Goal: Task Accomplishment & Management: Complete application form

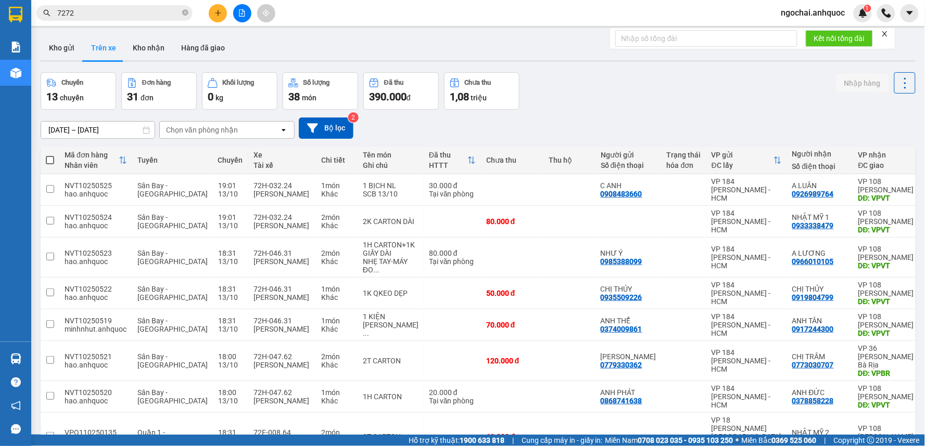
click at [213, 13] on button at bounding box center [218, 13] width 18 height 18
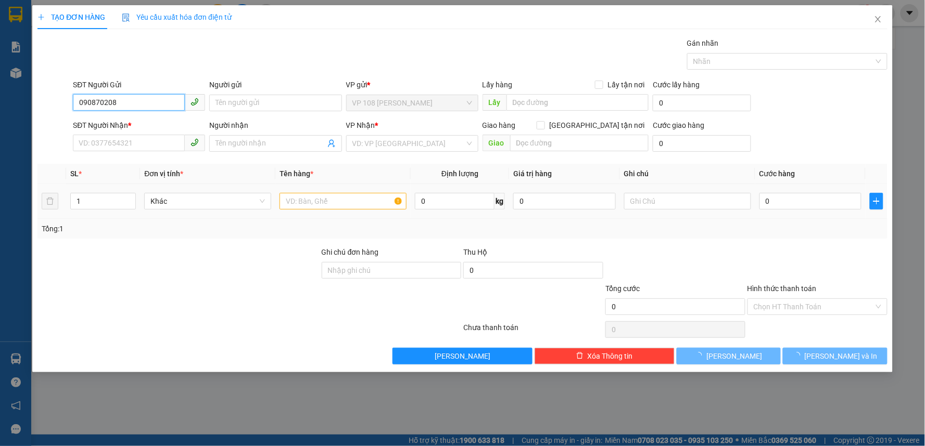
type input "0908702087"
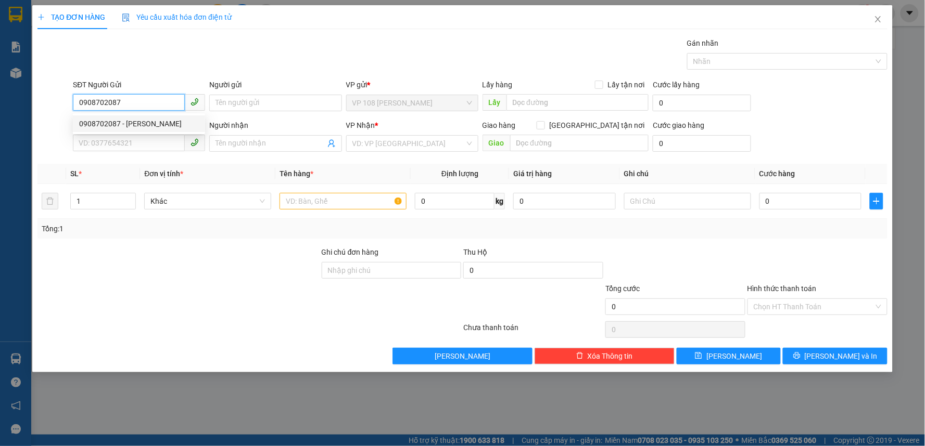
click at [121, 118] on div "0908702087 - [PERSON_NAME]" at bounding box center [139, 123] width 120 height 11
type input "QUÝ ANH"
type input "0908090972"
type input "[PERSON_NAME]"
type input "VPSG"
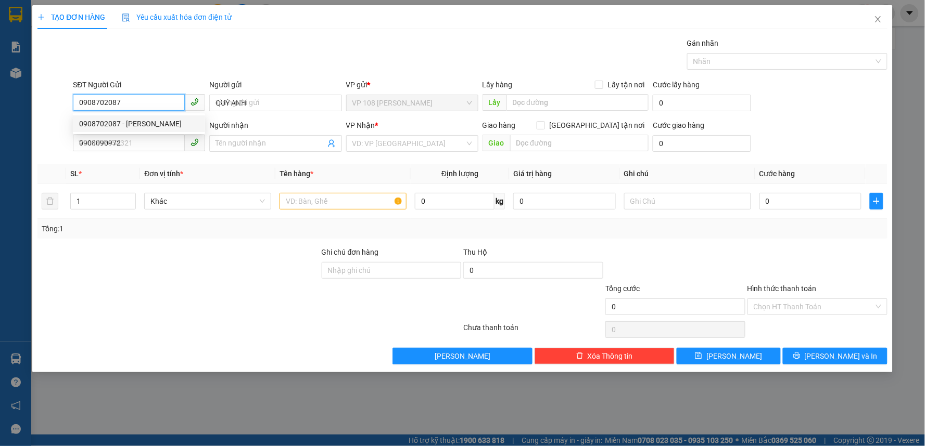
type input "TM 16/8 THỦY"
type input "20.000"
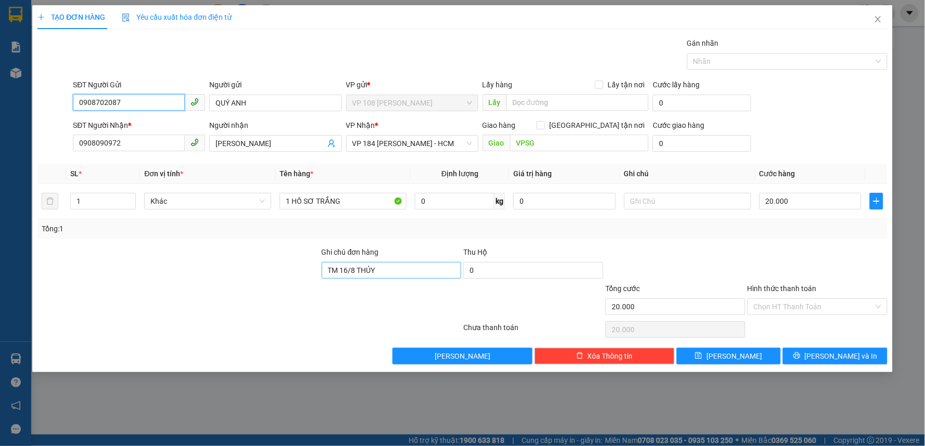
type input "0908702087"
click at [394, 264] on input "TM 16/8 THỦY" at bounding box center [392, 270] width 140 height 17
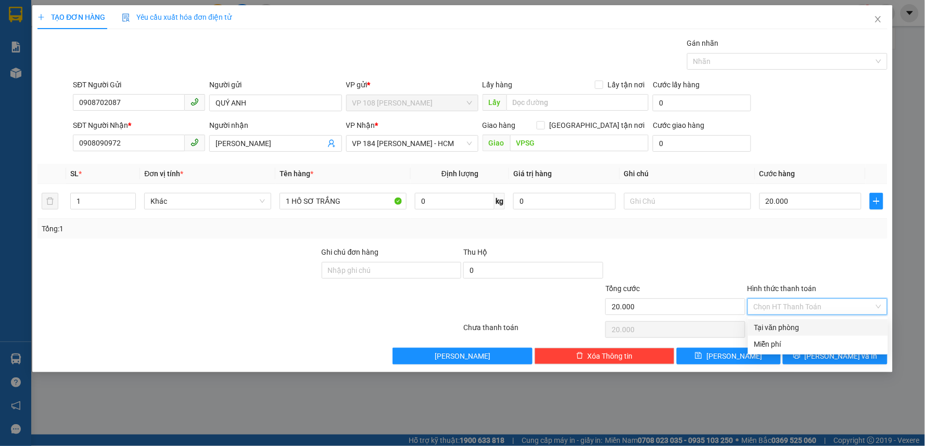
click at [791, 309] on input "Hình thức thanh toán" at bounding box center [813, 307] width 120 height 16
click at [789, 328] on div "Tại văn phòng" at bounding box center [817, 327] width 127 height 11
type input "0"
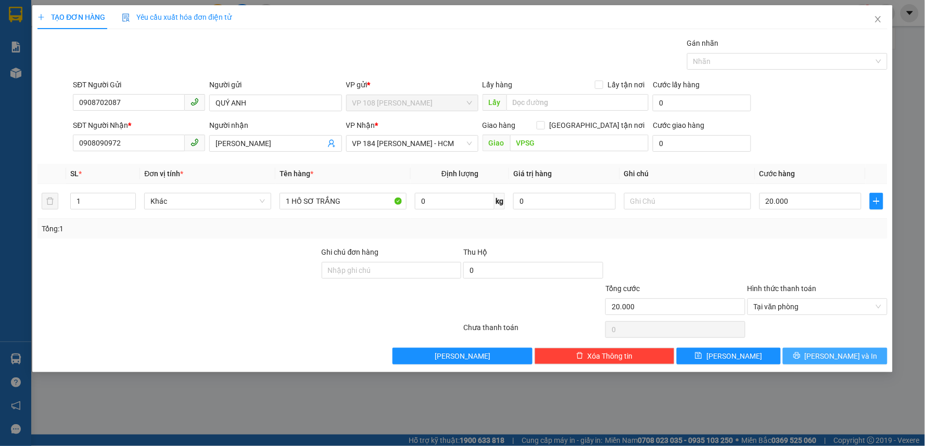
click at [807, 354] on button "[PERSON_NAME] và In" at bounding box center [834, 356] width 105 height 17
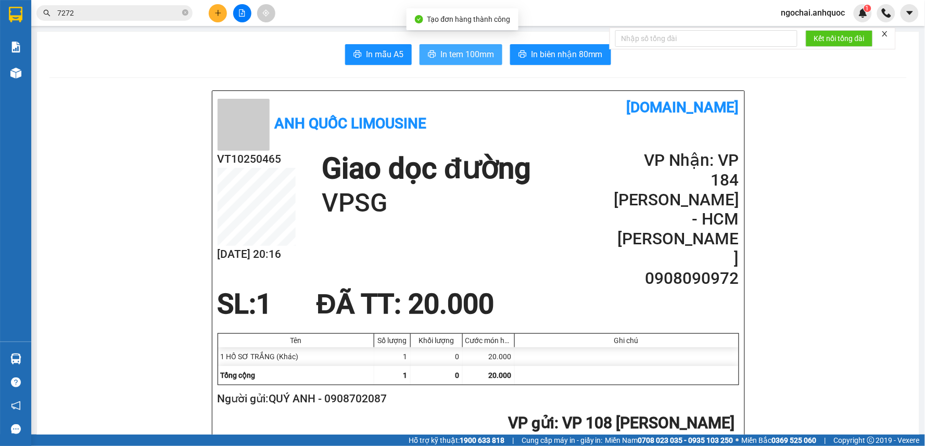
click at [472, 58] on span "In tem 100mm" at bounding box center [467, 54] width 54 height 13
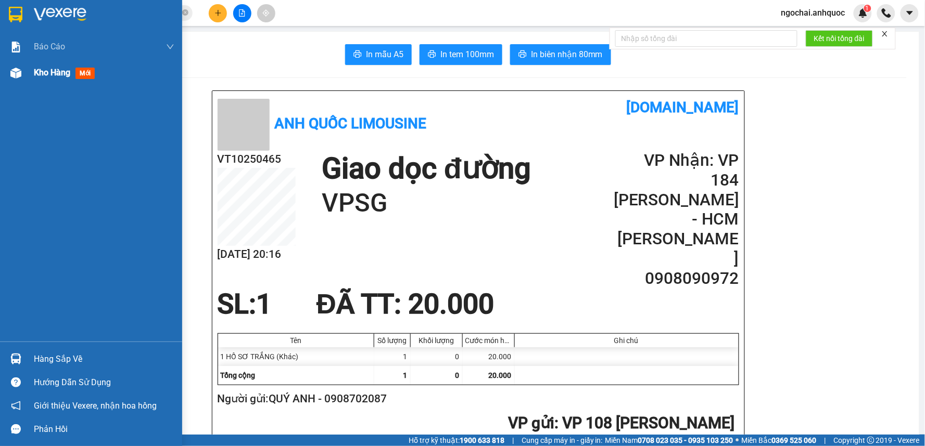
click at [32, 70] on div "Kho hàng mới" at bounding box center [91, 73] width 182 height 26
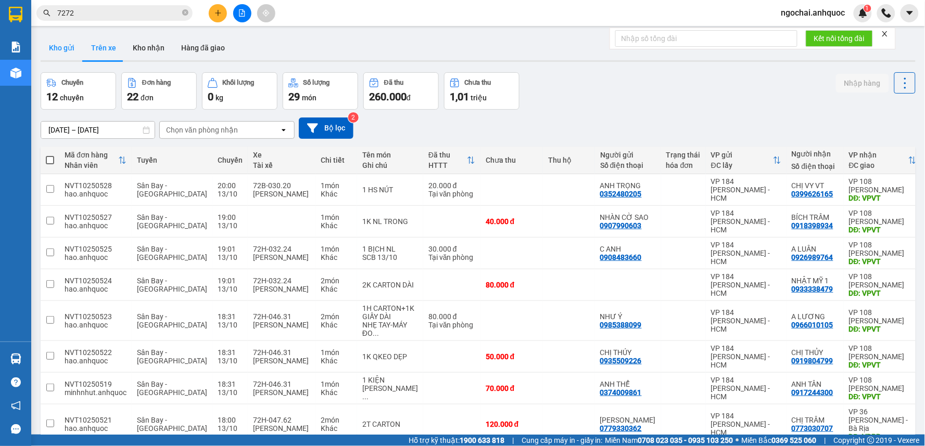
click at [68, 45] on button "Kho gửi" at bounding box center [62, 47] width 42 height 25
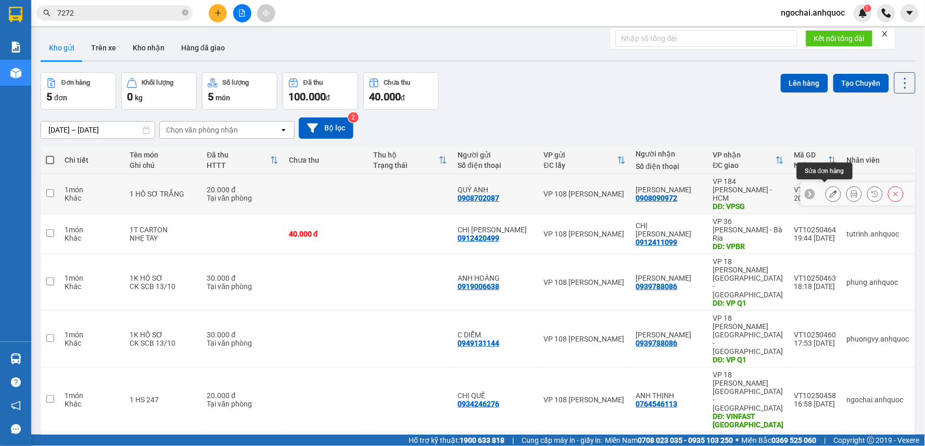
click at [826, 185] on button at bounding box center [833, 194] width 15 height 18
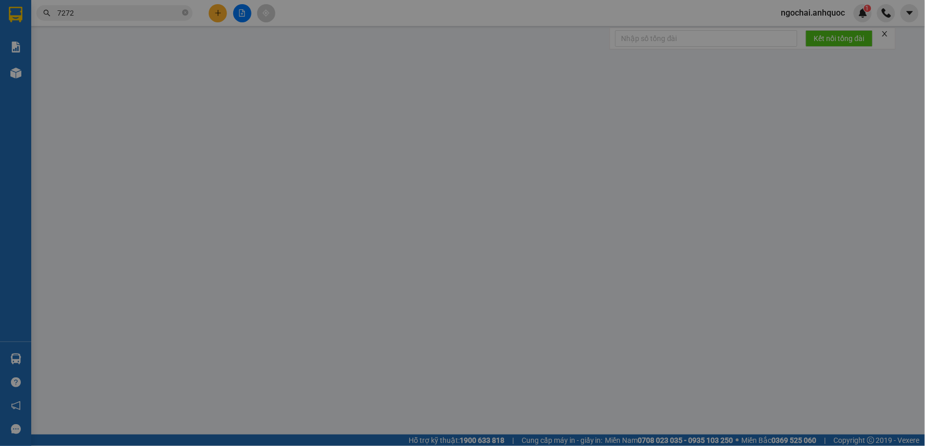
type input "0908702087"
type input "QUÝ ANH"
type input "0908090972"
type input "[PERSON_NAME]"
type input "VPSG"
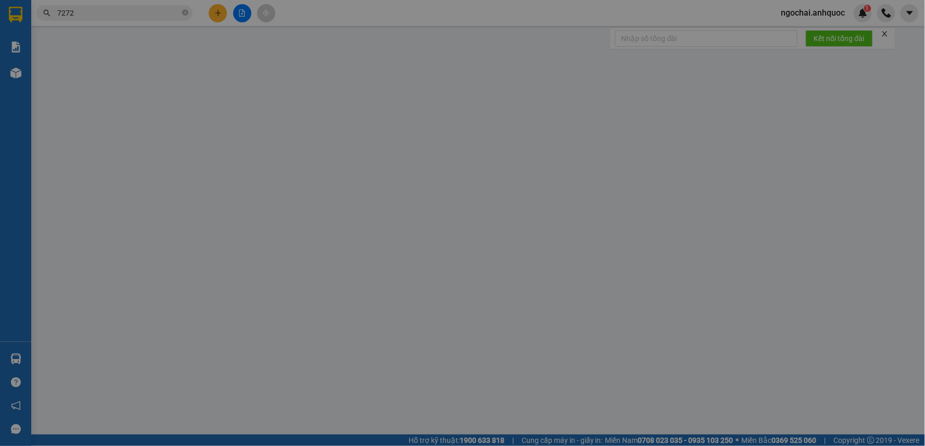
type input "20.000"
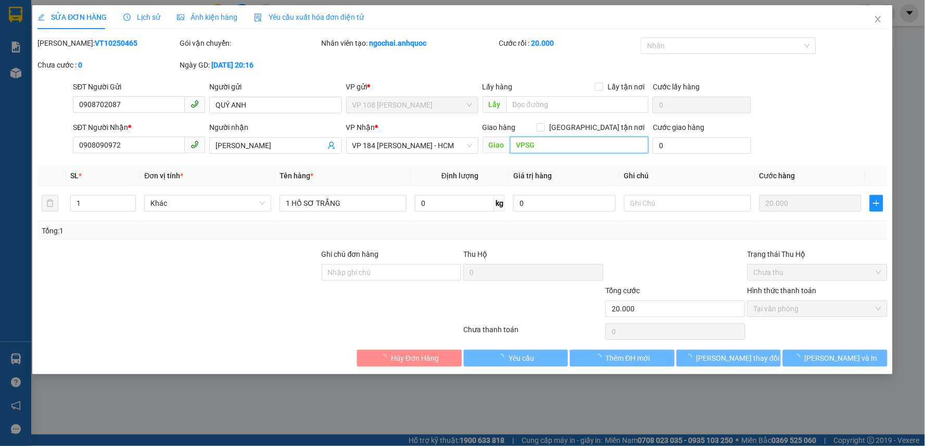
click at [565, 146] on input "VPSG" at bounding box center [579, 145] width 139 height 17
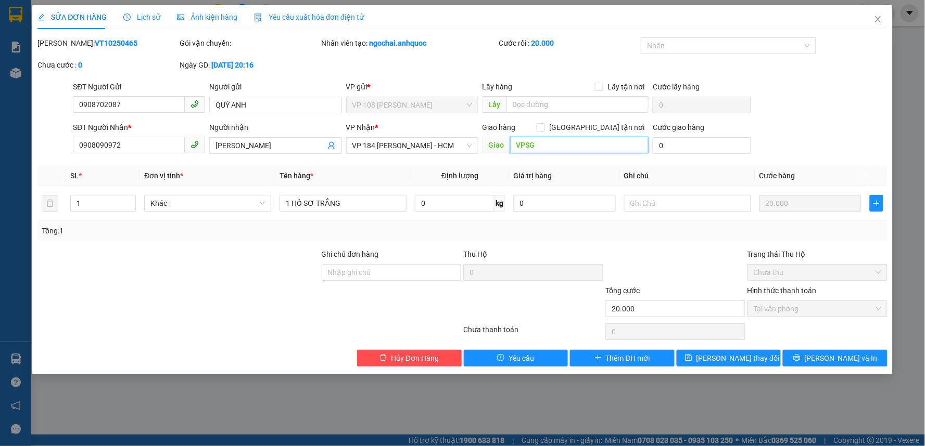
click at [565, 146] on input "VPSG" at bounding box center [579, 145] width 139 height 17
type input "VP 184 NVT"
click at [821, 353] on button "[PERSON_NAME] và In" at bounding box center [834, 358] width 105 height 17
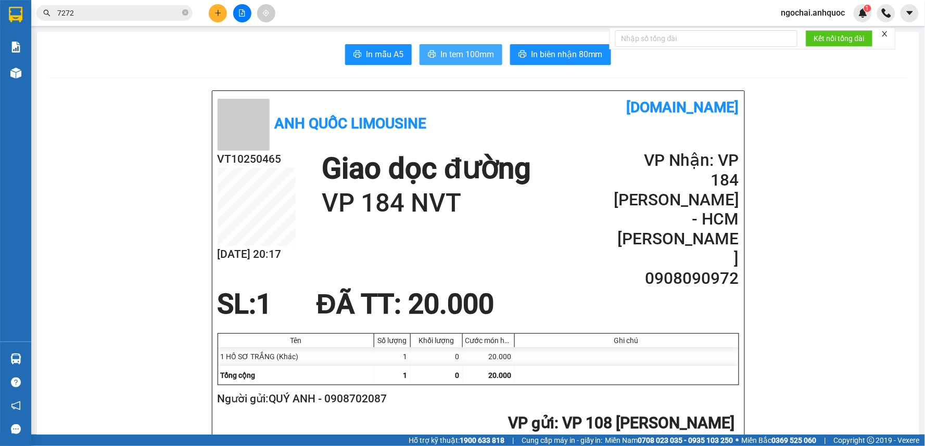
click at [471, 54] on span "In tem 100mm" at bounding box center [467, 54] width 54 height 13
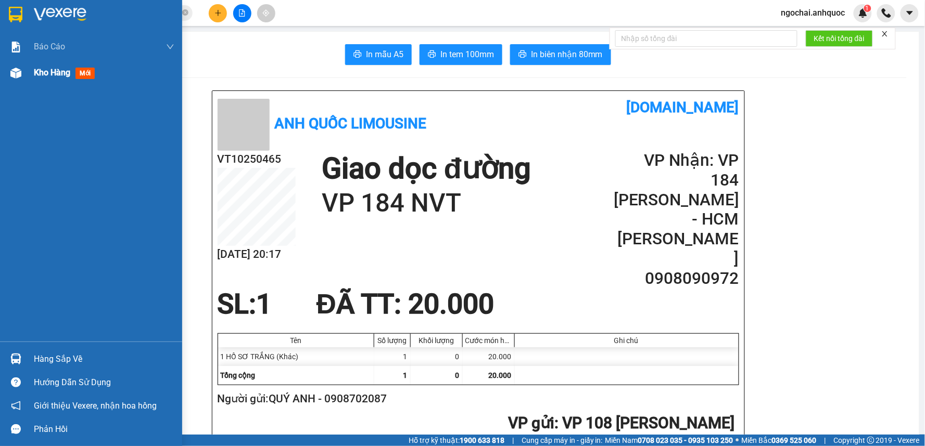
click at [37, 69] on span "Kho hàng" at bounding box center [52, 73] width 36 height 10
